Goal: Task Accomplishment & Management: Manage account settings

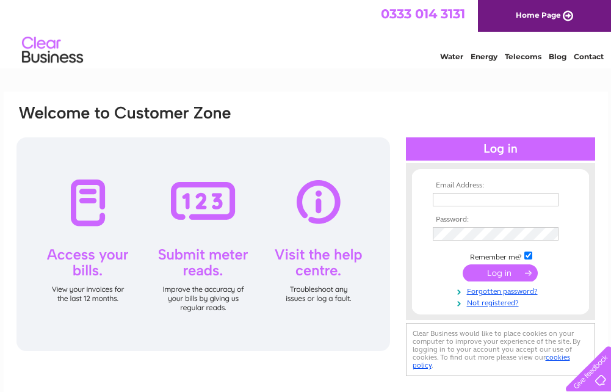
type input "drakemot@outlook.com"
click at [515, 272] on input "submit" at bounding box center [499, 272] width 75 height 17
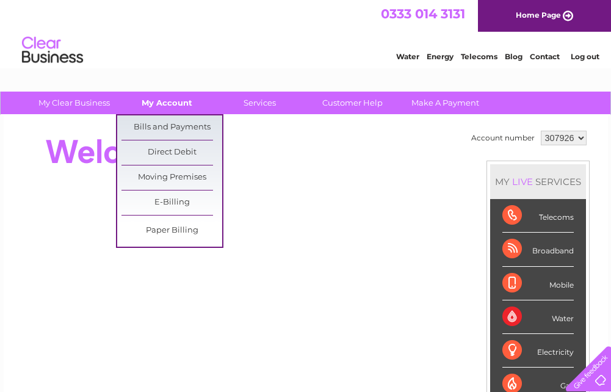
click at [184, 99] on link "My Account" at bounding box center [167, 102] width 101 height 23
